Goal: Task Accomplishment & Management: Manage account settings

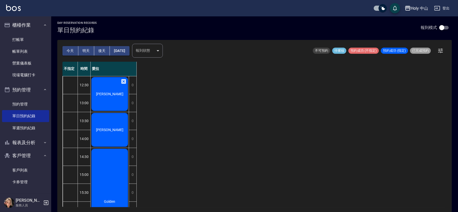
click at [112, 97] on div "[PERSON_NAME]" at bounding box center [110, 93] width 38 height 35
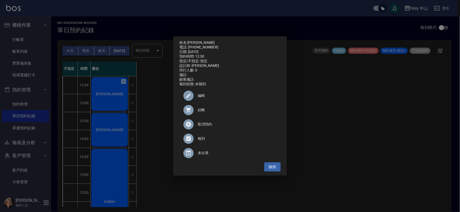
click at [202, 112] on span "結帳" at bounding box center [237, 109] width 79 height 5
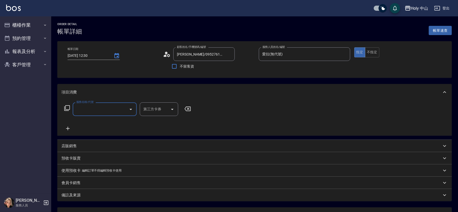
click at [110, 109] on input "服務名稱/代號" at bounding box center [101, 109] width 52 height 9
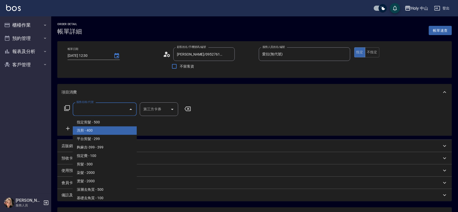
click at [90, 129] on span "洗剪 - 400" at bounding box center [105, 130] width 64 height 8
type input "洗剪(3)"
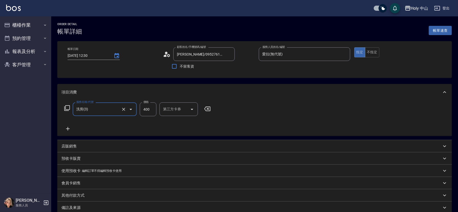
click at [149, 112] on input "400" at bounding box center [148, 109] width 17 height 14
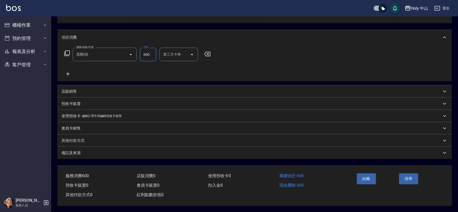
type input "600"
click at [227, 154] on div "備註及來源" at bounding box center [254, 153] width 394 height 12
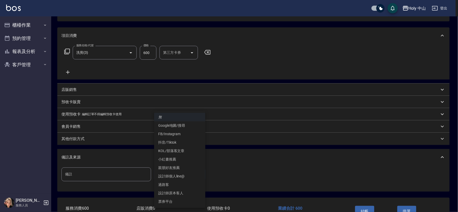
click at [157, 174] on body "Holy 中山 登出 櫃檯作業 打帳單 帳單列表 營業儀表板 現場電腦打卡 預約管理 預約管理 單日預約紀錄 單週預約紀錄 報表及分析 報表目錄 店家日報表 …" at bounding box center [229, 93] width 458 height 301
click at [184, 192] on li "設計師原本客人" at bounding box center [179, 193] width 51 height 8
type input "設計師原本客人"
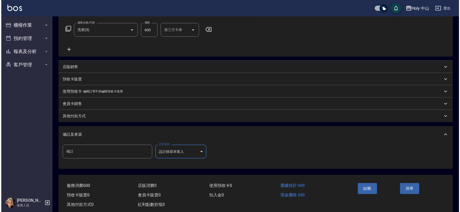
scroll to position [91, 0]
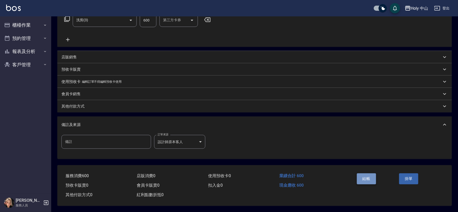
click at [362, 178] on button "結帳" at bounding box center [366, 178] width 19 height 11
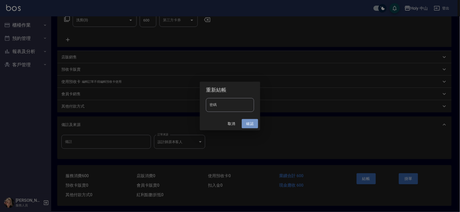
click at [248, 124] on button "確認" at bounding box center [250, 123] width 16 height 9
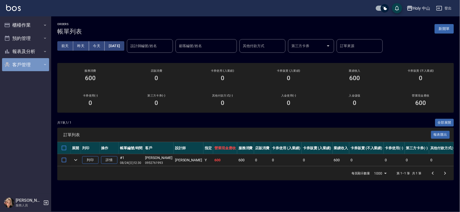
click at [43, 67] on button "客戶管理" at bounding box center [25, 64] width 47 height 13
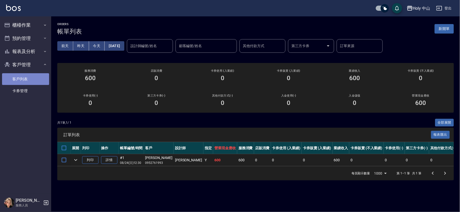
click at [28, 78] on link "客戶列表" at bounding box center [25, 79] width 47 height 12
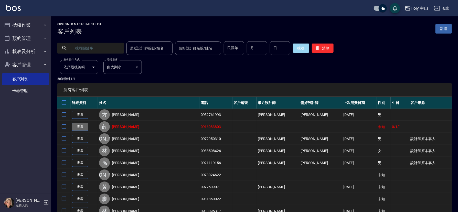
click at [80, 125] on link "查看" at bounding box center [80, 127] width 16 height 8
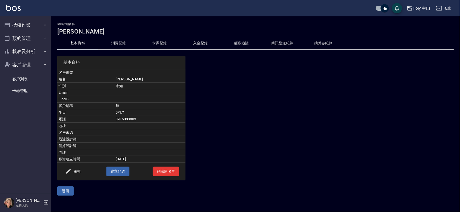
click at [76, 167] on div "編輯 建立預約 解除黑名單" at bounding box center [121, 171] width 128 height 18
click at [75, 171] on button "編輯" at bounding box center [73, 171] width 20 height 9
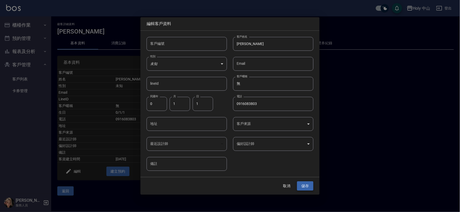
click at [306, 186] on button "儲存" at bounding box center [305, 185] width 16 height 9
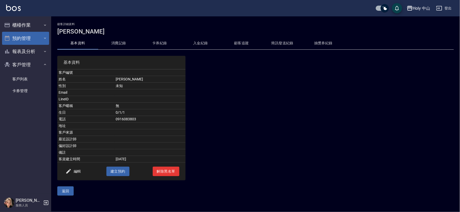
click at [37, 40] on button "預約管理" at bounding box center [25, 38] width 47 height 13
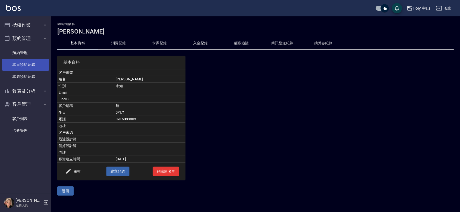
click at [40, 64] on link "單日預約紀錄" at bounding box center [25, 65] width 47 height 12
